Goal: Transaction & Acquisition: Register for event/course

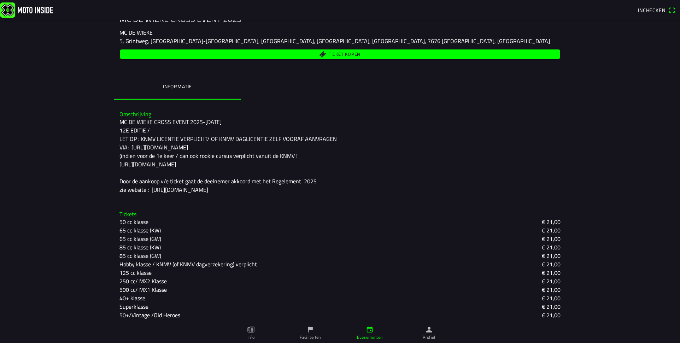
scroll to position [123, 0]
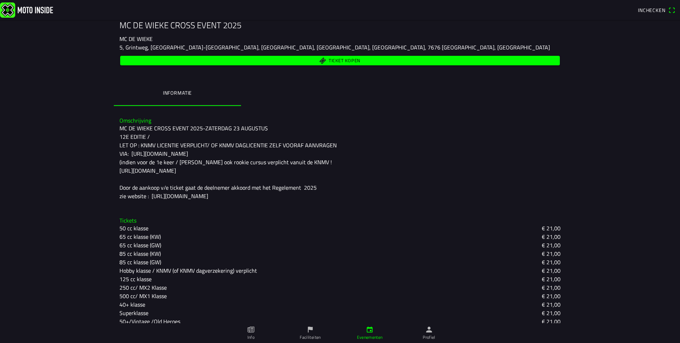
scroll to position [123, 0]
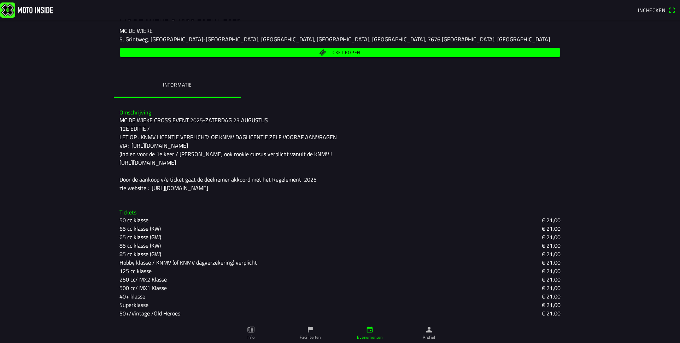
click at [0, 0] on slot "50+/Vintage /Old Heroes" at bounding box center [0, 0] width 0 height 0
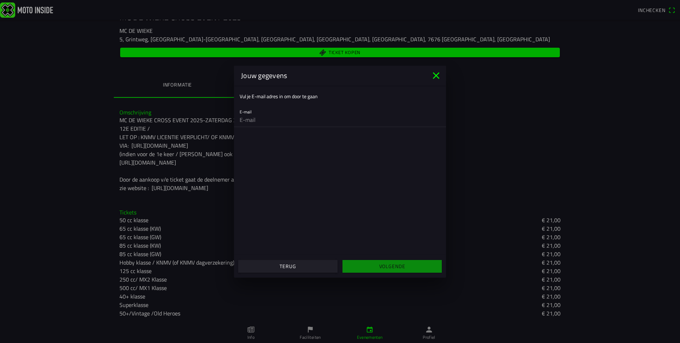
click at [259, 117] on input "email" at bounding box center [340, 120] width 201 height 14
type input "[EMAIL_ADDRESS][DOMAIN_NAME]"
click at [0, 0] on slot "Volgende" at bounding box center [0, 0] width 0 height 0
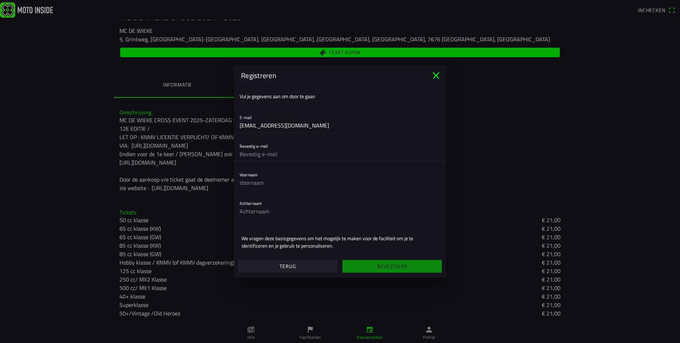
click at [296, 149] on input "text" at bounding box center [340, 154] width 201 height 14
type input "[EMAIL_ADDRESS][DOMAIN_NAME]"
type input "[PERSON_NAME]"
click at [243, 182] on input "[PERSON_NAME]" at bounding box center [340, 183] width 201 height 14
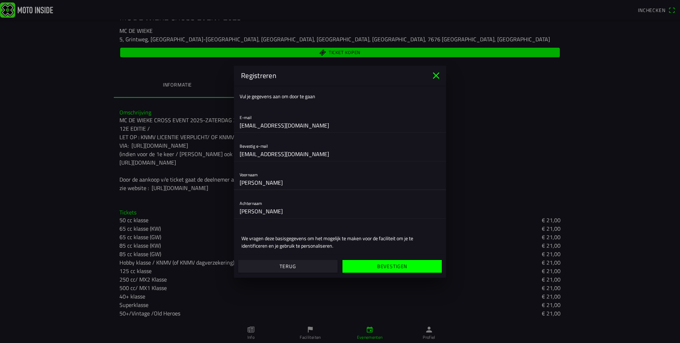
type input "[PERSON_NAME]"
click at [242, 213] on input "[PERSON_NAME]" at bounding box center [340, 211] width 201 height 14
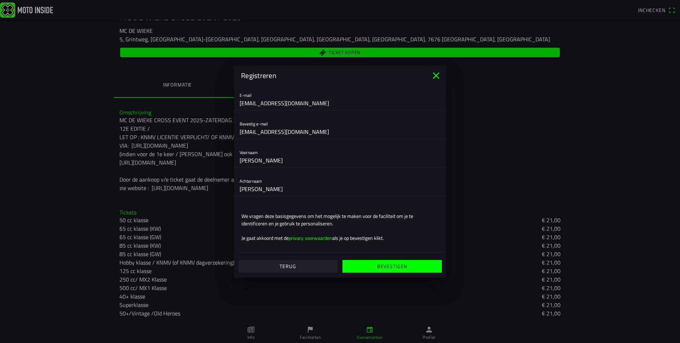
type input "[PERSON_NAME]"
click at [370, 267] on span "Bevestigen" at bounding box center [392, 266] width 88 height 13
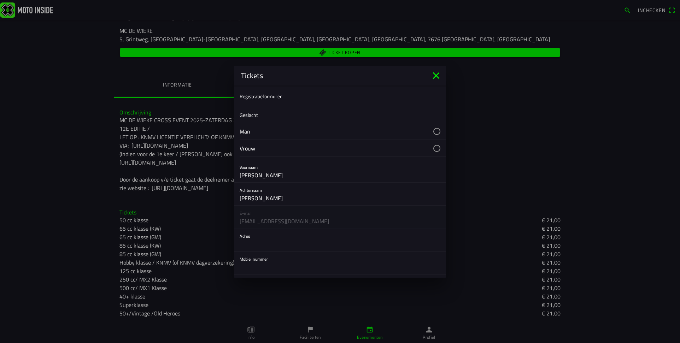
click at [417, 127] on button "button" at bounding box center [343, 131] width 207 height 17
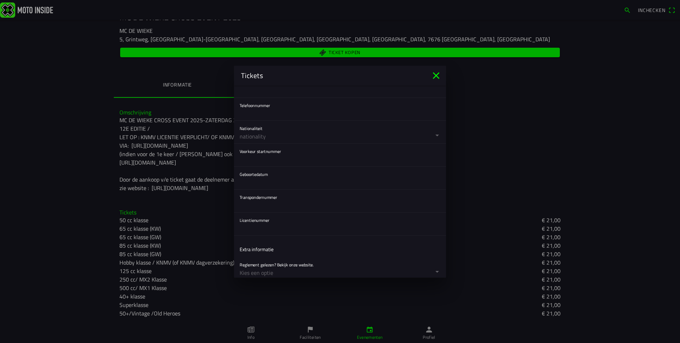
scroll to position [71, 0]
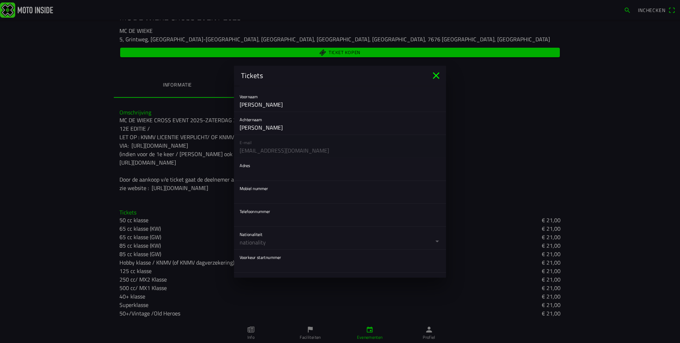
click at [258, 174] on input "text" at bounding box center [340, 174] width 201 height 14
type input "Westereind 16"
type input "0651056482"
click at [285, 220] on input "text" at bounding box center [340, 220] width 201 height 14
click at [287, 237] on button "button" at bounding box center [343, 238] width 207 height 23
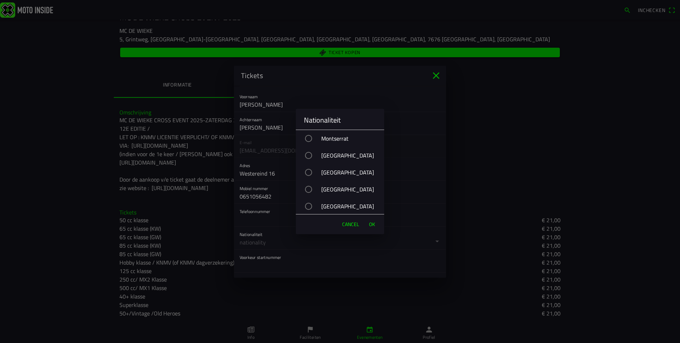
scroll to position [2617, 0]
click at [336, 190] on div "[GEOGRAPHIC_DATA]" at bounding box center [343, 187] width 81 height 18
click at [368, 227] on button "OK" at bounding box center [372, 224] width 13 height 14
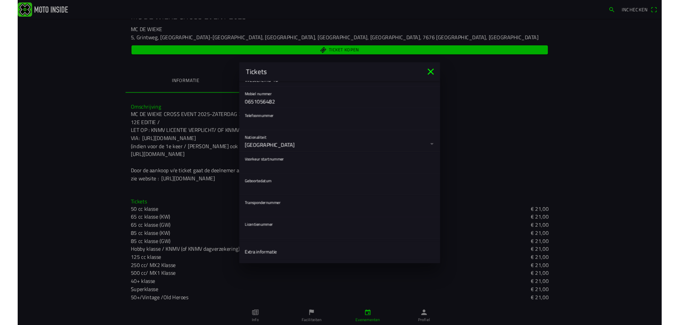
scroll to position [177, 0]
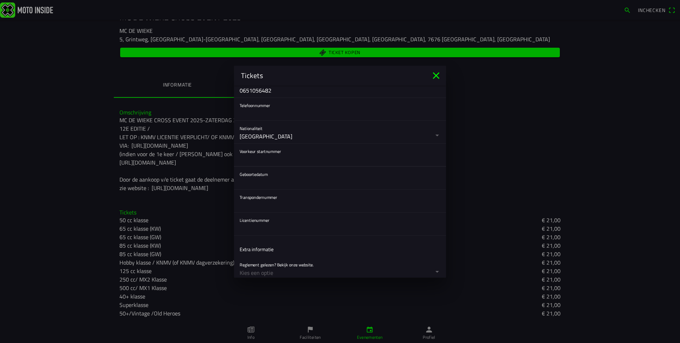
click at [271, 155] on input "text" at bounding box center [340, 159] width 201 height 14
type input "150"
click at [261, 186] on button "button" at bounding box center [343, 178] width 207 height 23
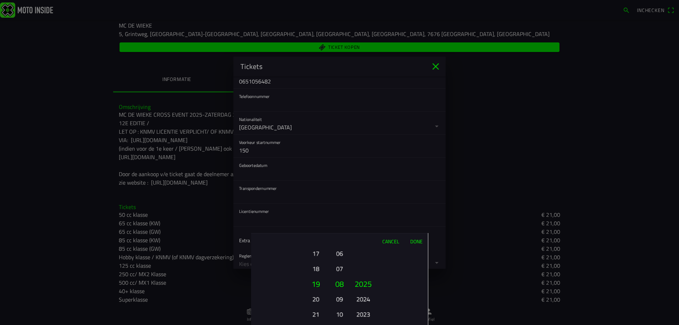
scroll to position [118, 0]
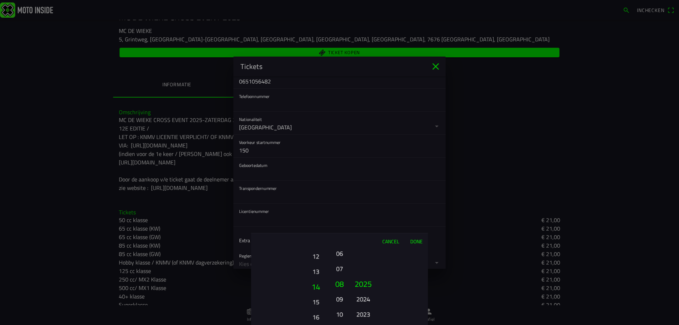
drag, startPoint x: 316, startPoint y: 266, endPoint x: 314, endPoint y: 323, distance: 57.7
click at [316, 325] on html "Inchecken za [DATE] - 09:00 - za [DATE] - 18:00 MC DE WIEKE CROSS EVENT 2025 MC…" at bounding box center [339, 162] width 679 height 325
drag, startPoint x: 313, startPoint y: 289, endPoint x: 316, endPoint y: 236, distance: 52.8
click at [316, 236] on div "Cancel Done 01 02 03 04 05 06 07 08 09 10 11 12 13 14 15 16 17 18 19 20 21 22 2…" at bounding box center [339, 279] width 177 height 92
drag, startPoint x: 312, startPoint y: 290, endPoint x: 312, endPoint y: 272, distance: 18.4
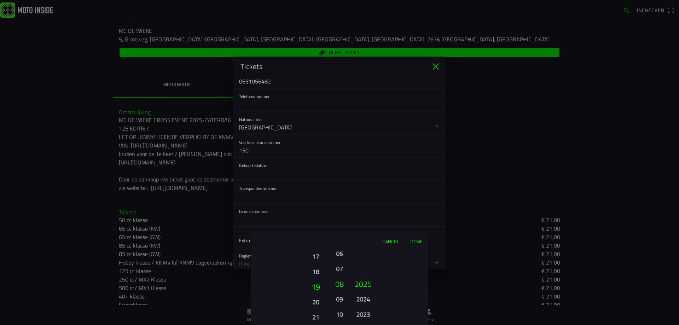
click at [312, 272] on button "18" at bounding box center [315, 271] width 19 height 12
click at [314, 315] on button "21" at bounding box center [315, 314] width 19 height 12
drag, startPoint x: 315, startPoint y: 301, endPoint x: 318, endPoint y: 271, distance: 30.2
click at [318, 271] on button "19" at bounding box center [316, 277] width 24 height 15
click at [318, 290] on button "21" at bounding box center [316, 286] width 24 height 15
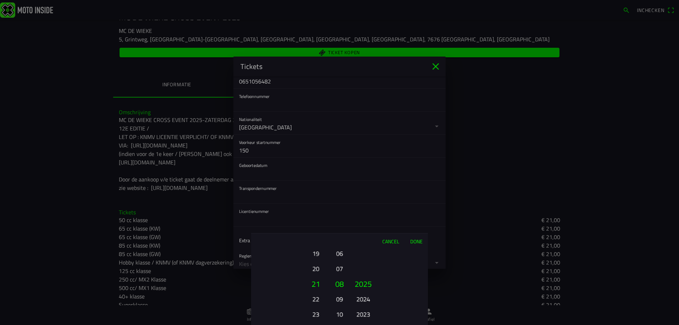
click at [338, 259] on button "06" at bounding box center [340, 253] width 10 height 12
drag, startPoint x: 364, startPoint y: 298, endPoint x: 365, endPoint y: 236, distance: 63.0
click at [364, 239] on div "Cancel Done 01 02 03 04 05 06 07 08 09 10 11 12 13 14 15 16 17 18 19 20 21 22 2…" at bounding box center [339, 279] width 177 height 92
drag, startPoint x: 360, startPoint y: 308, endPoint x: 361, endPoint y: 263, distance: 44.9
click at [360, 302] on button "2016" at bounding box center [362, 308] width 19 height 12
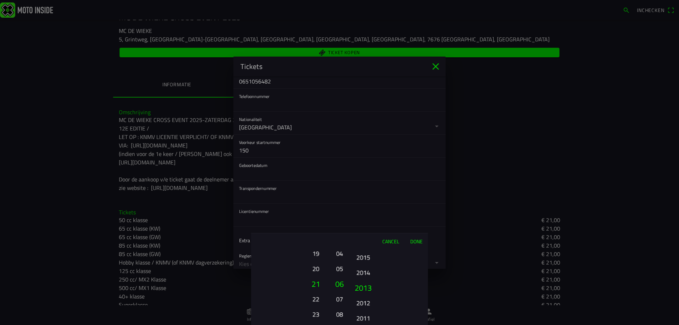
drag, startPoint x: 364, startPoint y: 307, endPoint x: 364, endPoint y: 279, distance: 27.6
click at [364, 297] on button "2012" at bounding box center [362, 303] width 19 height 12
drag, startPoint x: 364, startPoint y: 277, endPoint x: 364, endPoint y: 252, distance: 25.1
click at [364, 252] on button "2010" at bounding box center [362, 251] width 19 height 12
drag, startPoint x: 361, startPoint y: 308, endPoint x: 362, endPoint y: 264, distance: 43.5
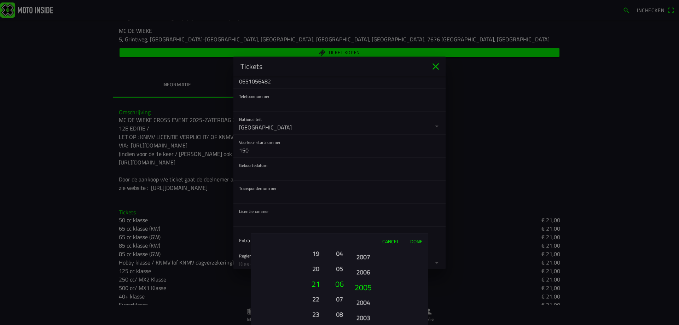
click at [362, 296] on button "2004" at bounding box center [362, 302] width 19 height 12
click at [366, 310] on button "1999" at bounding box center [362, 316] width 19 height 12
drag, startPoint x: 372, startPoint y: 308, endPoint x: 371, endPoint y: 256, distance: 51.3
click at [371, 258] on ion-picker-column "2025 2024 2023 2022 2021 2020 2019 2018 2017 2016 2015 2014 2013 2012 2011 2010…" at bounding box center [388, 287] width 80 height 76
drag, startPoint x: 364, startPoint y: 312, endPoint x: 370, endPoint y: 267, distance: 44.6
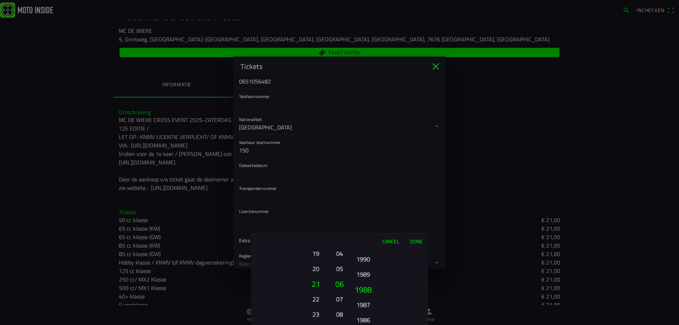
click at [368, 282] on button "1988" at bounding box center [363, 289] width 24 height 15
drag, startPoint x: 367, startPoint y: 307, endPoint x: 368, endPoint y: 257, distance: 50.2
click at [366, 258] on ion-picker-column "2025 2024 2023 2022 2021 2020 2019 2018 2017 2016 2015 2014 2013 2012 2011 2010…" at bounding box center [388, 287] width 80 height 76
drag, startPoint x: 362, startPoint y: 317, endPoint x: 361, endPoint y: 260, distance: 56.2
click at [361, 270] on button "1979" at bounding box center [363, 277] width 24 height 15
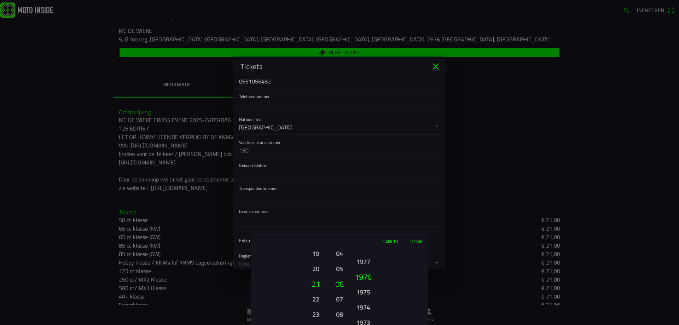
drag, startPoint x: 366, startPoint y: 301, endPoint x: 367, endPoint y: 260, distance: 41.7
click at [366, 262] on ion-picker-column "2025 2024 2023 2022 2021 2020 2019 2018 2017 2016 2015 2014 2013 2012 2011 2010…" at bounding box center [388, 287] width 80 height 76
drag, startPoint x: 362, startPoint y: 313, endPoint x: 362, endPoint y: 275, distance: 38.5
click at [362, 311] on button "1969" at bounding box center [362, 317] width 19 height 12
drag, startPoint x: 366, startPoint y: 308, endPoint x: 389, endPoint y: 249, distance: 62.6
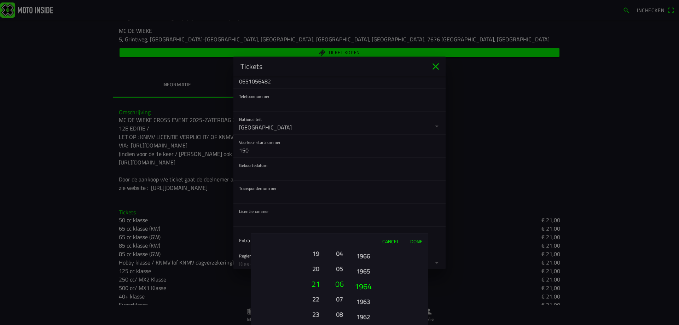
click at [389, 249] on ion-picker-column "2025 2024 2023 2022 2021 2020 2019 2018 2017 2016 2015 2014 2013 2012 2011 2010…" at bounding box center [388, 287] width 80 height 76
click at [365, 298] on button "1962" at bounding box center [362, 299] width 19 height 12
click at [416, 242] on button "Done" at bounding box center [416, 241] width 23 height 16
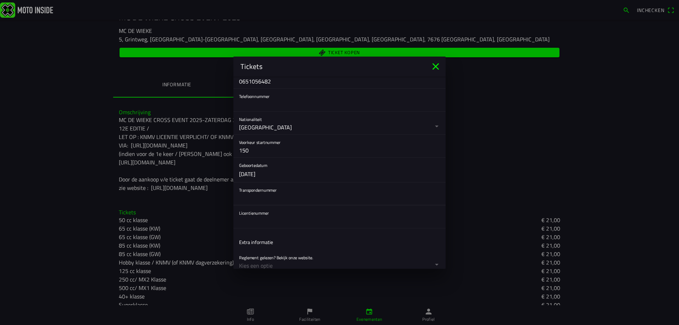
click at [267, 197] on input "text" at bounding box center [339, 198] width 201 height 14
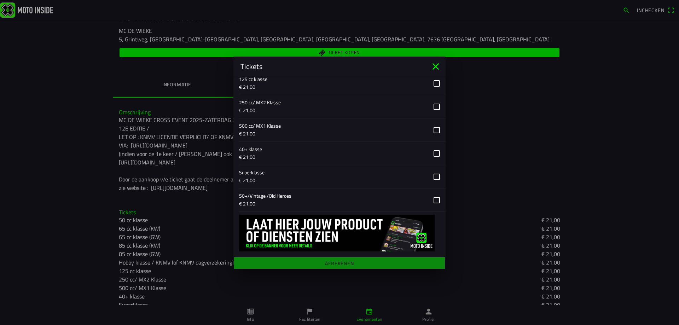
scroll to position [542, 0]
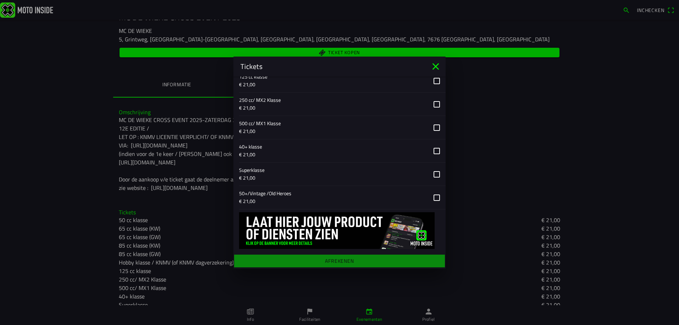
click at [267, 197] on button "button" at bounding box center [342, 197] width 207 height 23
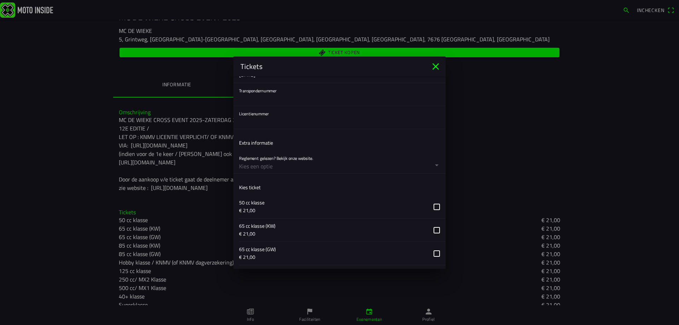
scroll to position [224, 0]
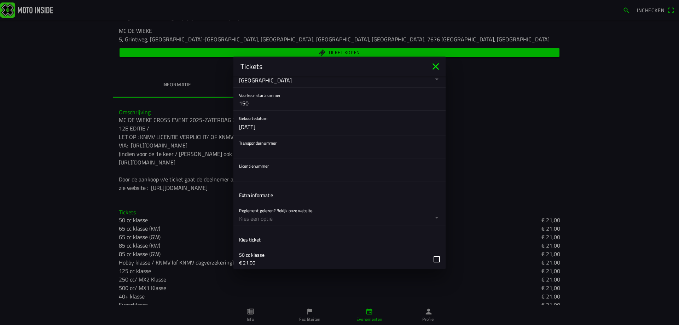
click at [277, 169] on input "text" at bounding box center [339, 174] width 201 height 14
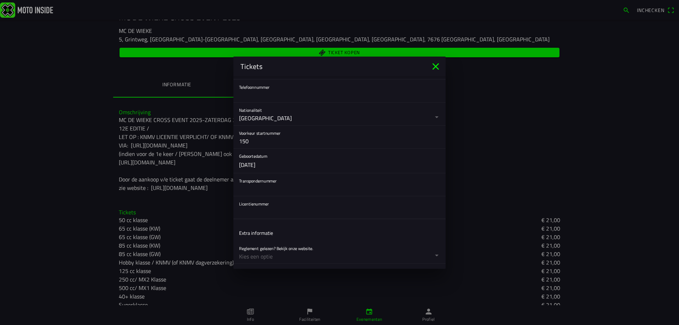
scroll to position [248, 0]
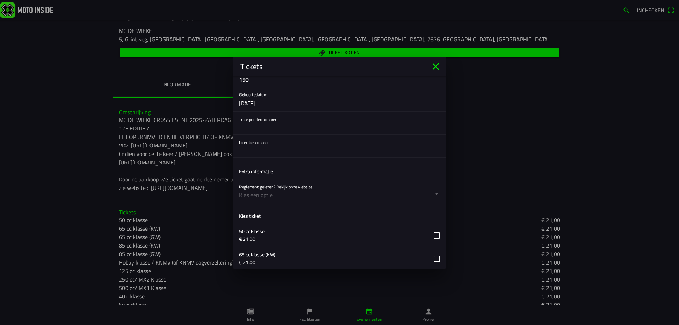
click at [279, 194] on button "button" at bounding box center [342, 190] width 207 height 23
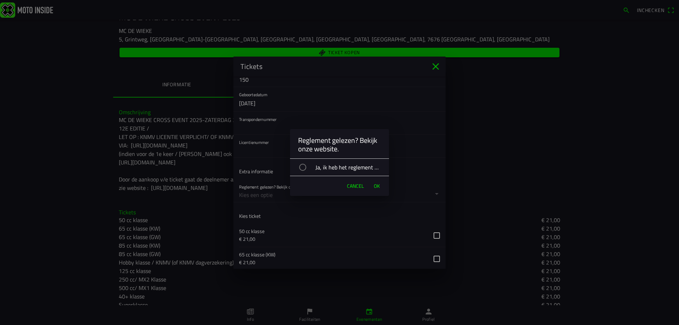
click at [308, 172] on div "Ja, ik heb het reglement gelezen." at bounding box center [343, 167] width 92 height 18
click at [374, 187] on span "OK" at bounding box center [377, 185] width 6 height 7
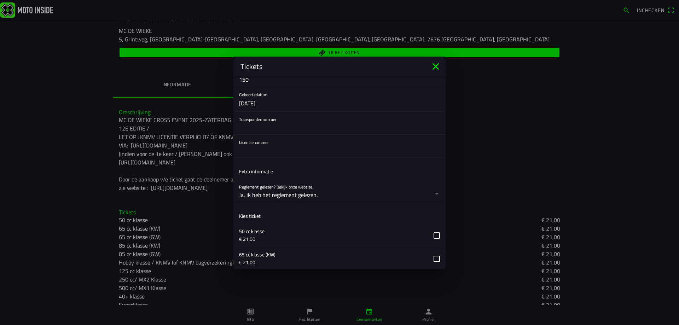
click at [265, 122] on input "text" at bounding box center [339, 127] width 201 height 14
type input "10020805"
click at [267, 153] on input "text" at bounding box center [339, 150] width 201 height 14
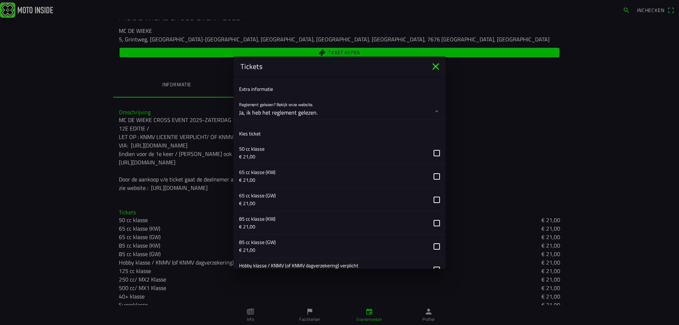
scroll to position [542, 0]
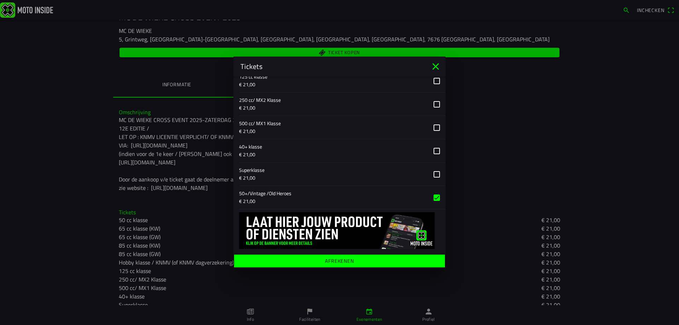
type input "921141"
click at [355, 260] on span "Afrekenen" at bounding box center [339, 260] width 200 height 13
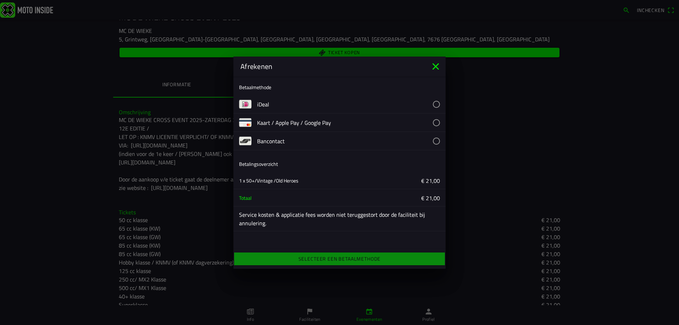
click at [264, 102] on button "button" at bounding box center [351, 104] width 188 height 18
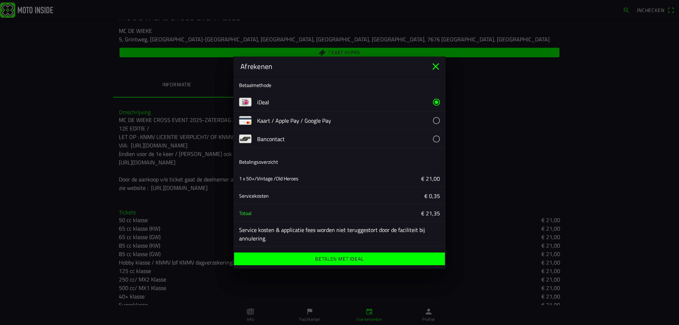
scroll to position [2, 0]
click at [361, 256] on ion-label "Betalen met iDeal" at bounding box center [339, 258] width 48 height 5
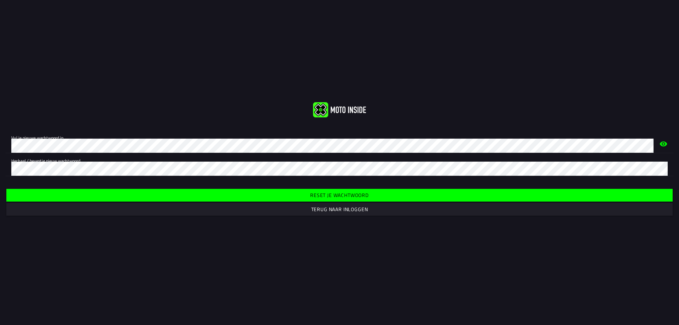
click at [662, 145] on icon "eye" at bounding box center [663, 144] width 8 height 23
click at [499, 194] on span "Reset je wachtwoord" at bounding box center [339, 195] width 655 height 13
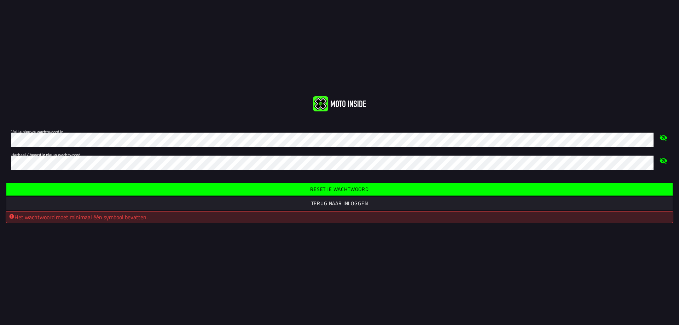
click at [14, 217] on div "Het wachtwoord moet minimaal één symbool bevatten." at bounding box center [339, 217] width 661 height 8
click at [94, 217] on div "Het wachtwoord moet minimaal één symbool bevatten." at bounding box center [339, 217] width 661 height 8
click at [187, 194] on span "Reset je wachtwoord" at bounding box center [339, 189] width 655 height 13
